Goal: Transaction & Acquisition: Purchase product/service

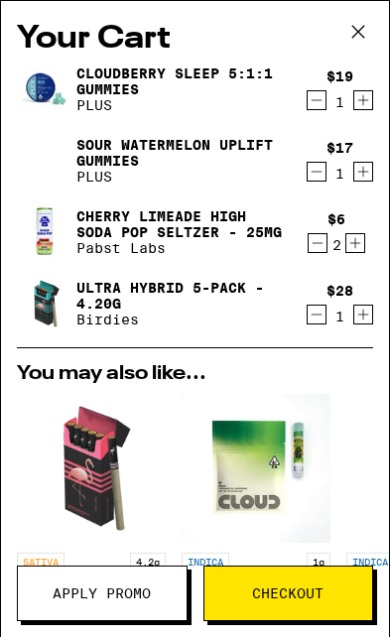
click at [0, 57] on div "Your Cart Cloudberry SLEEP 5:1:1 Gummies PLUS $19 1 Sour Watermelon UPLIFT Gumm…" at bounding box center [195, 318] width 390 height 637
